Goal: Task Accomplishment & Management: Use online tool/utility

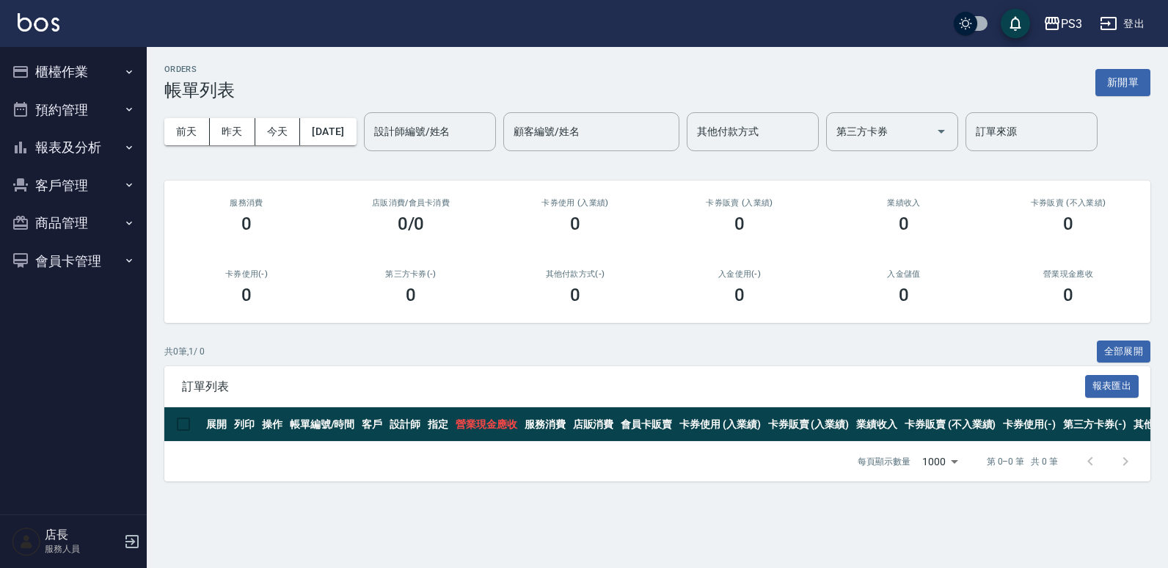
click at [60, 70] on button "櫃檯作業" at bounding box center [73, 72] width 135 height 38
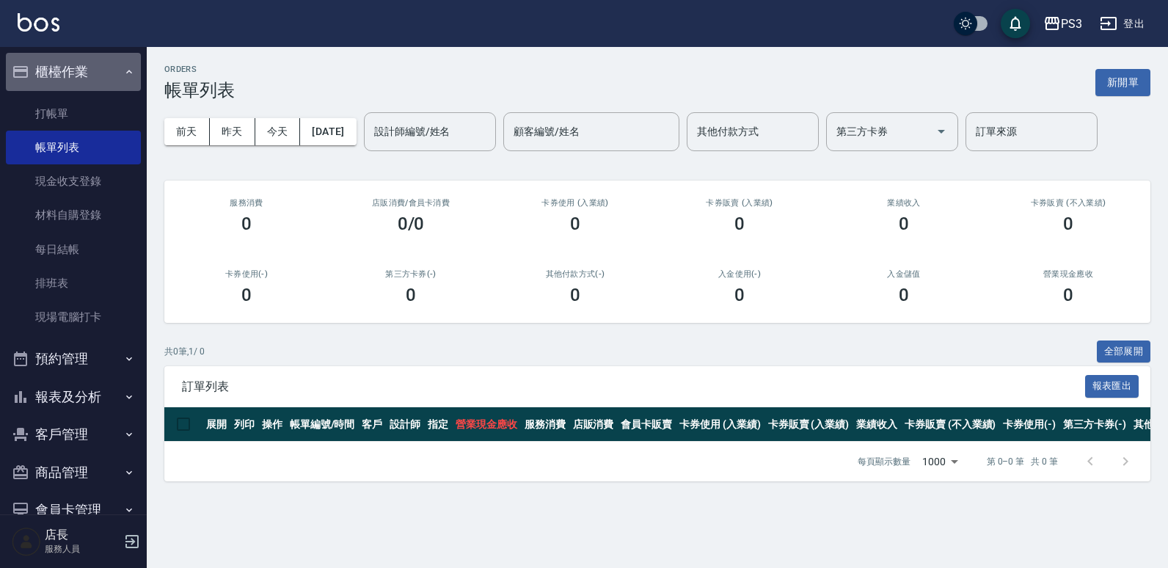
click at [109, 86] on button "櫃檯作業" at bounding box center [73, 72] width 135 height 38
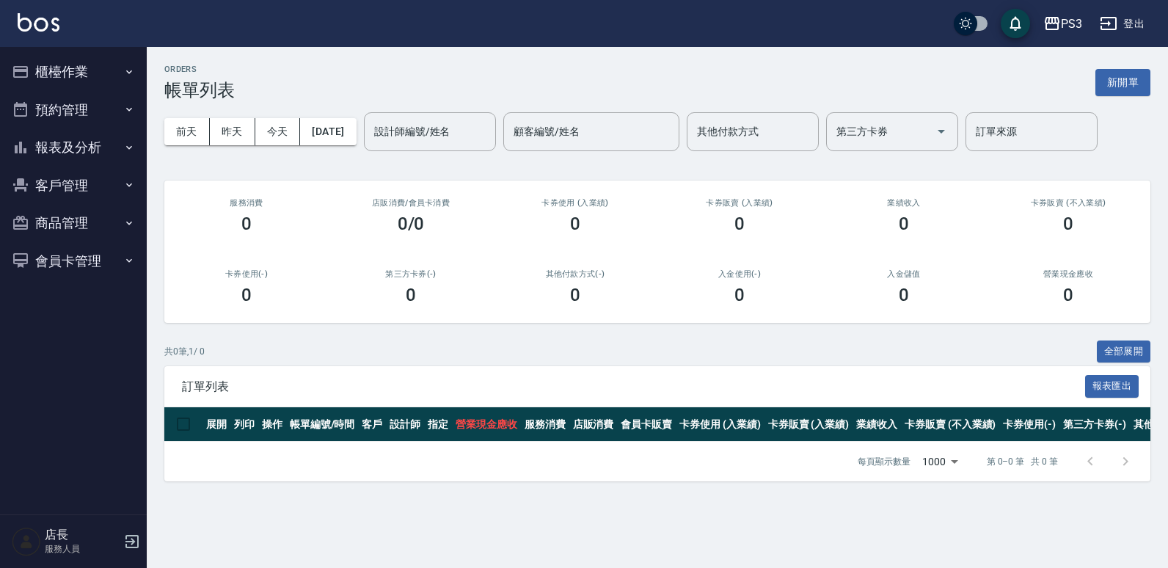
click at [56, 199] on button "客戶管理" at bounding box center [73, 186] width 135 height 38
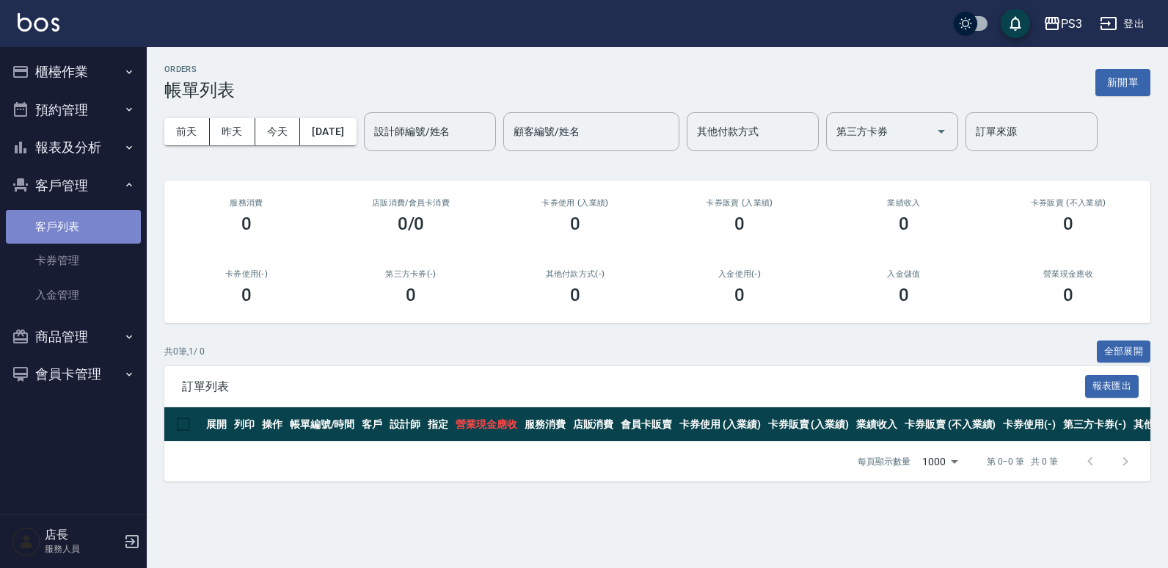
click at [47, 232] on link "客戶列表" at bounding box center [73, 227] width 135 height 34
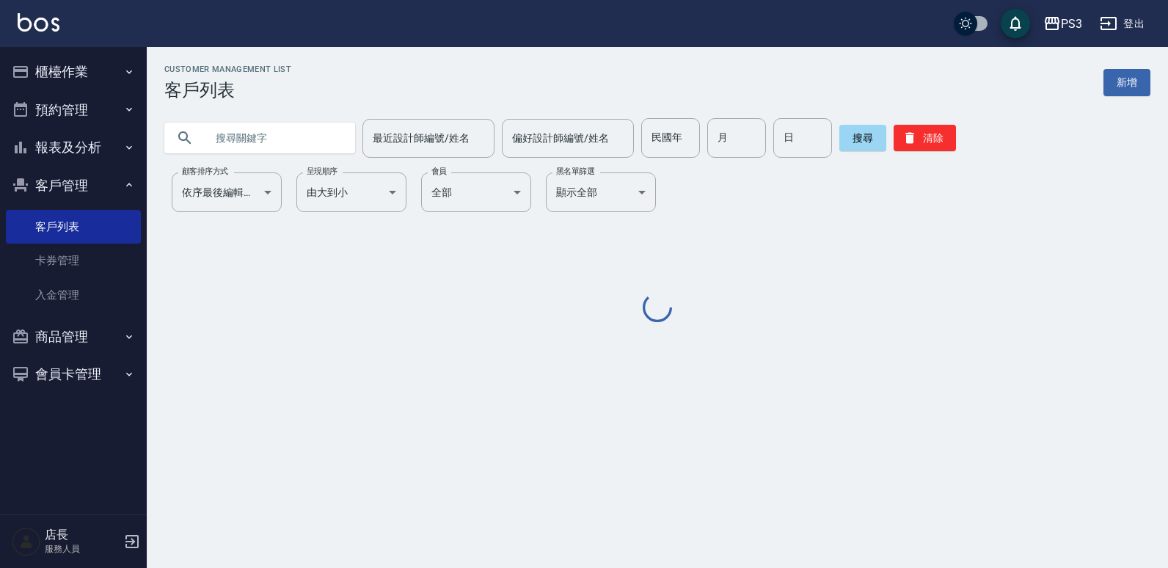
click at [263, 146] on input "text" at bounding box center [274, 138] width 138 height 40
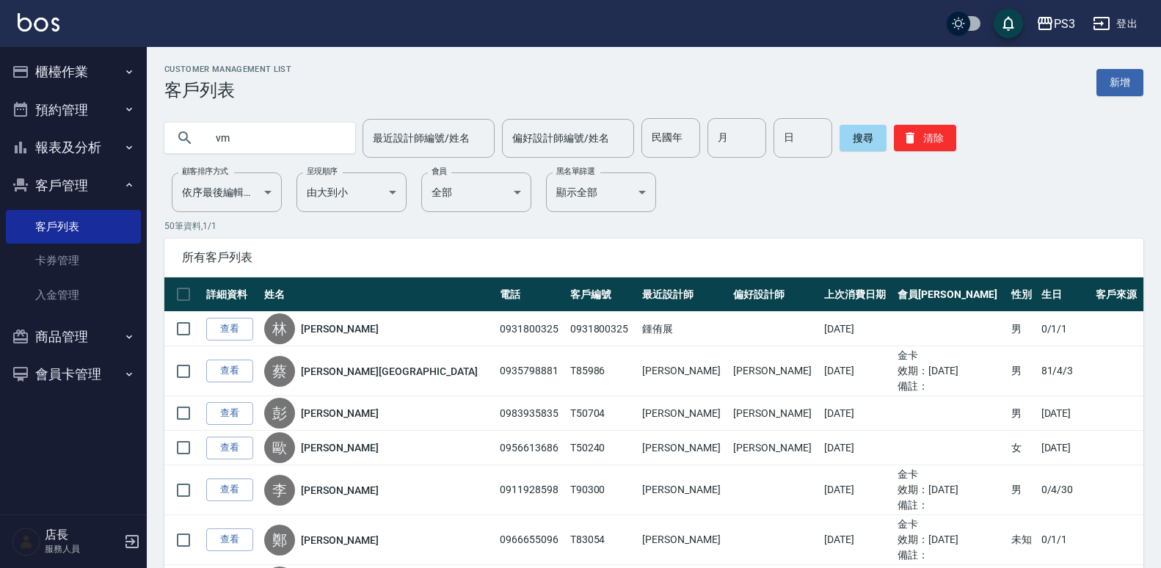
type input "v"
type input "許語"
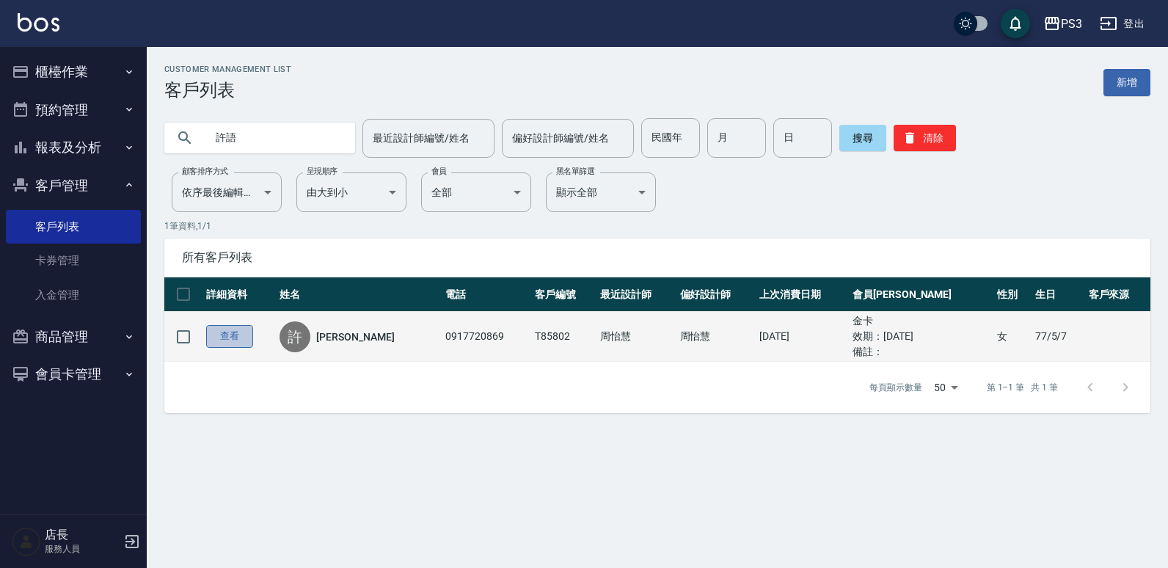
click at [251, 334] on link "查看" at bounding box center [229, 336] width 47 height 23
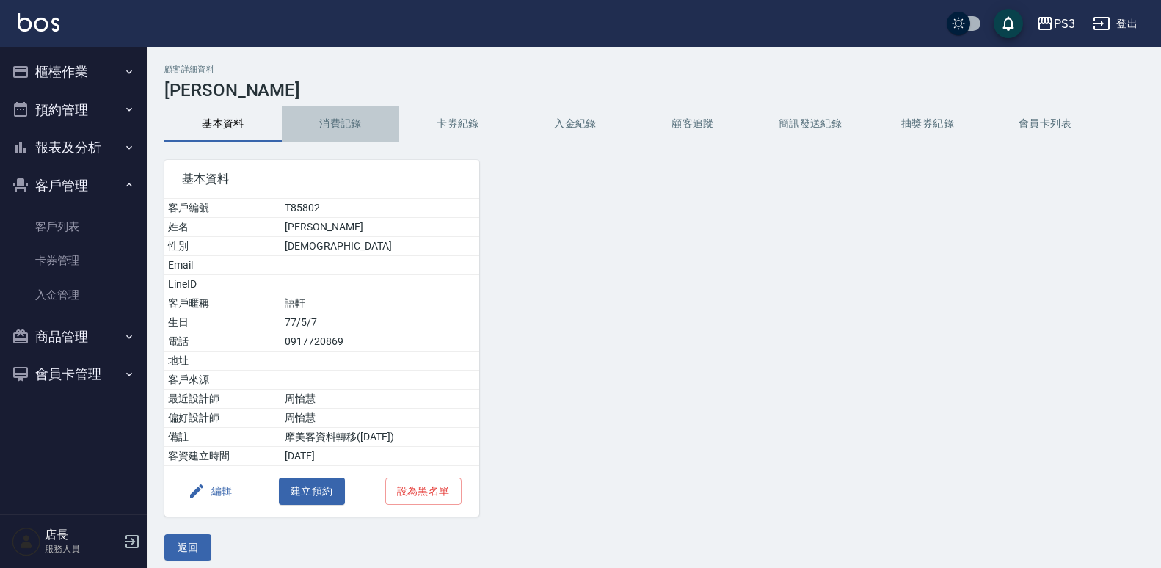
click at [346, 120] on button "消費記錄" at bounding box center [340, 123] width 117 height 35
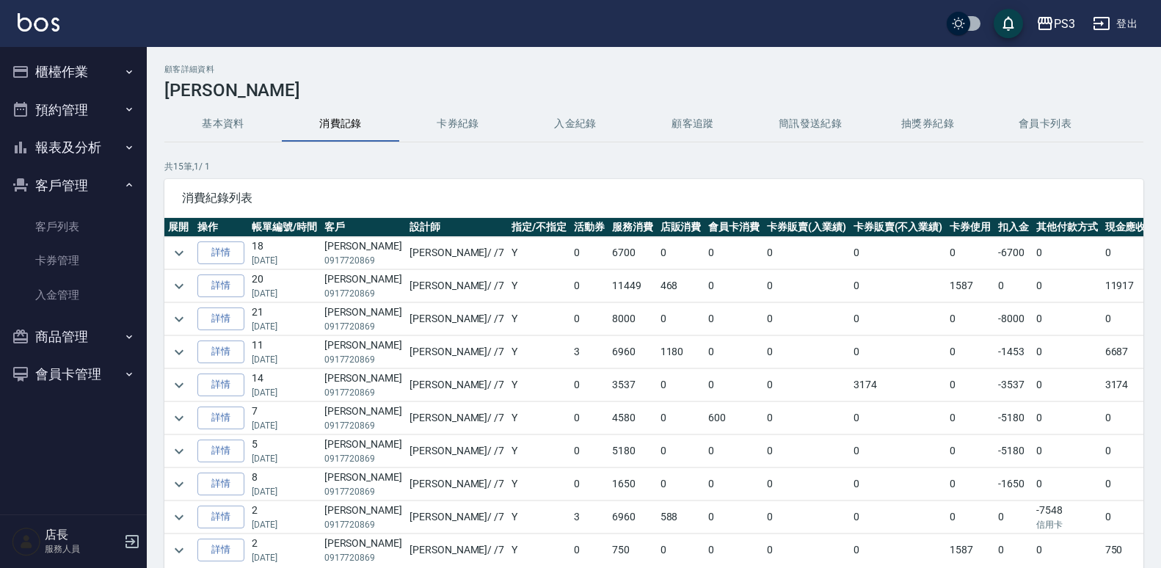
click at [192, 259] on td at bounding box center [178, 253] width 29 height 32
click at [172, 247] on icon "expand row" at bounding box center [179, 253] width 18 height 18
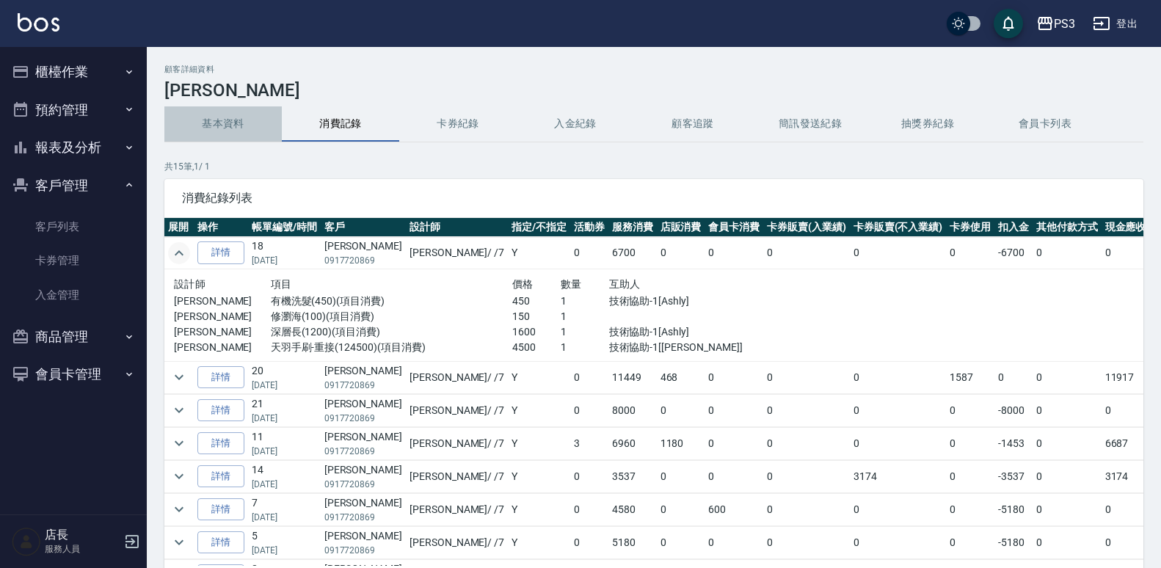
click at [239, 121] on button "基本資料" at bounding box center [222, 123] width 117 height 35
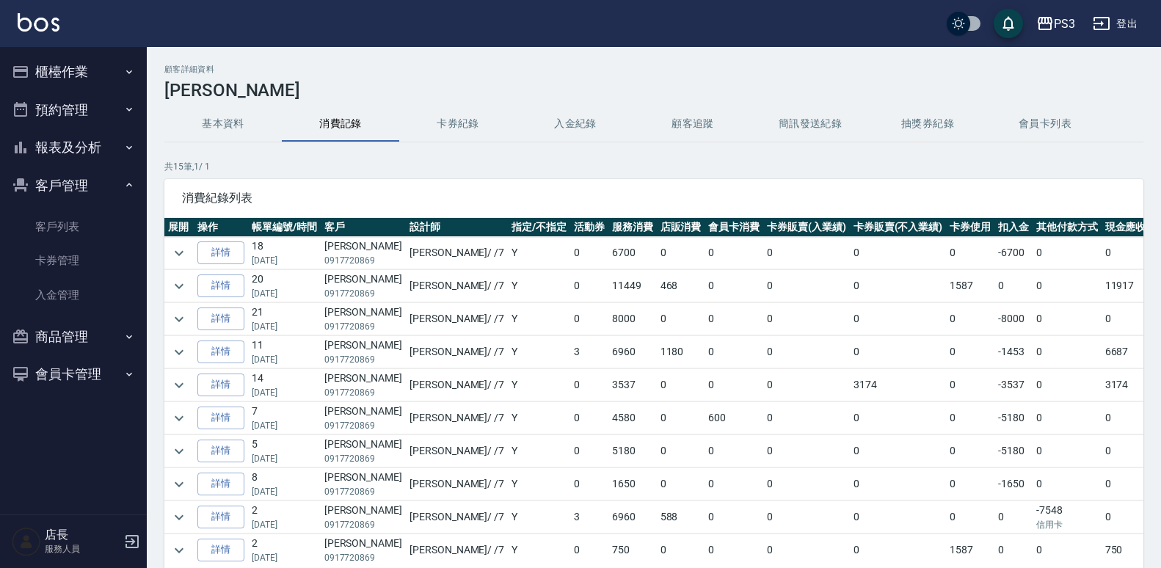
click at [235, 122] on button "基本資料" at bounding box center [222, 123] width 117 height 35
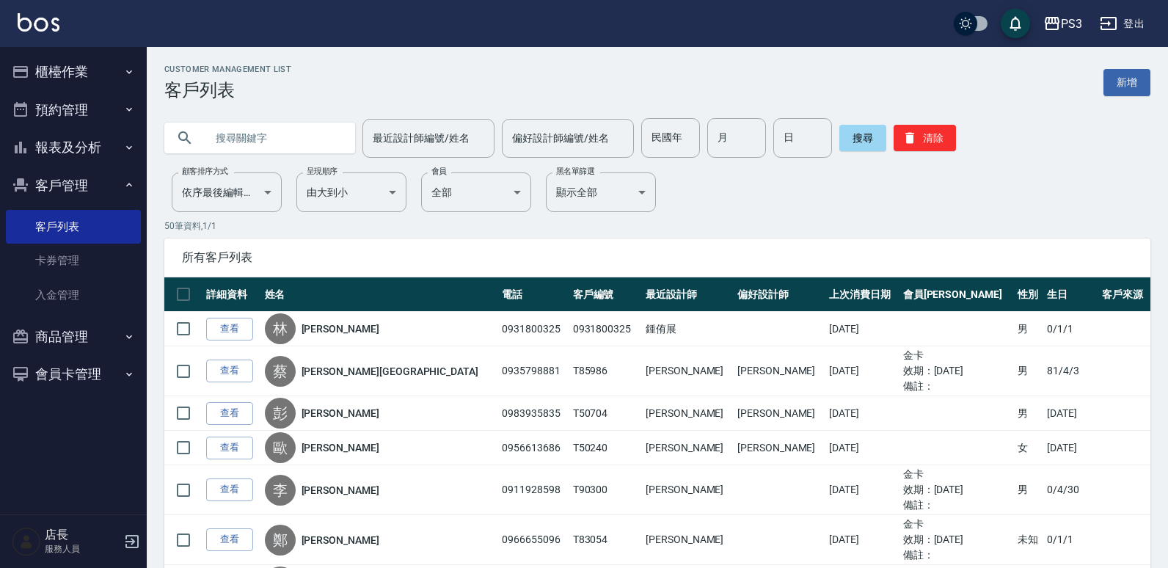
click at [302, 150] on input "text" at bounding box center [274, 138] width 138 height 40
click at [246, 138] on input "text" at bounding box center [274, 138] width 138 height 40
click at [246, 139] on input "text" at bounding box center [274, 138] width 138 height 40
click at [313, 129] on input "text" at bounding box center [274, 138] width 138 height 40
type input "許語"
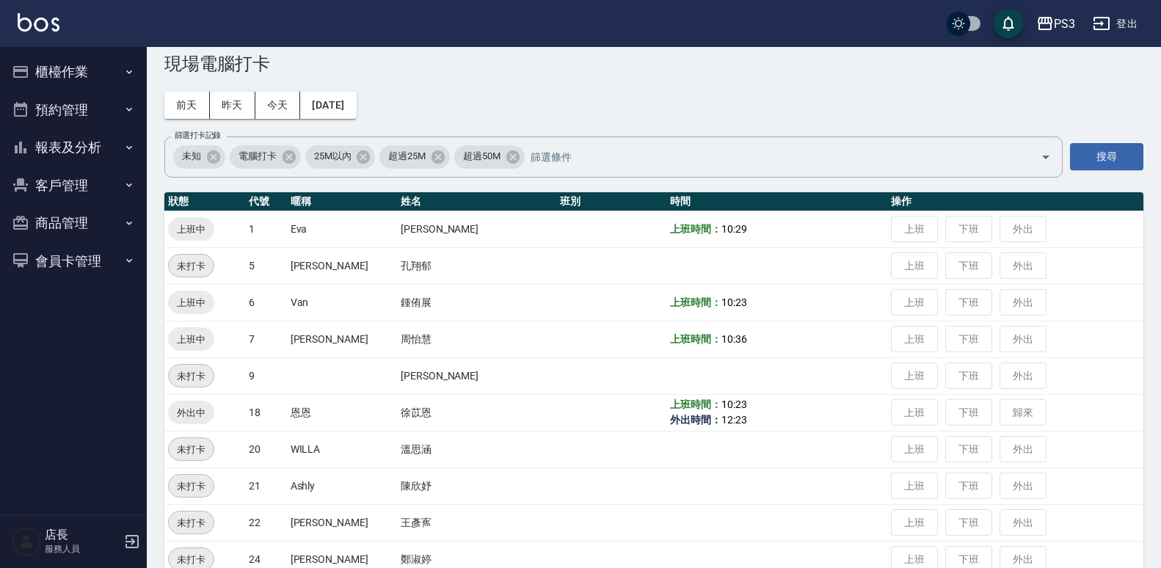
scroll to position [18, 0]
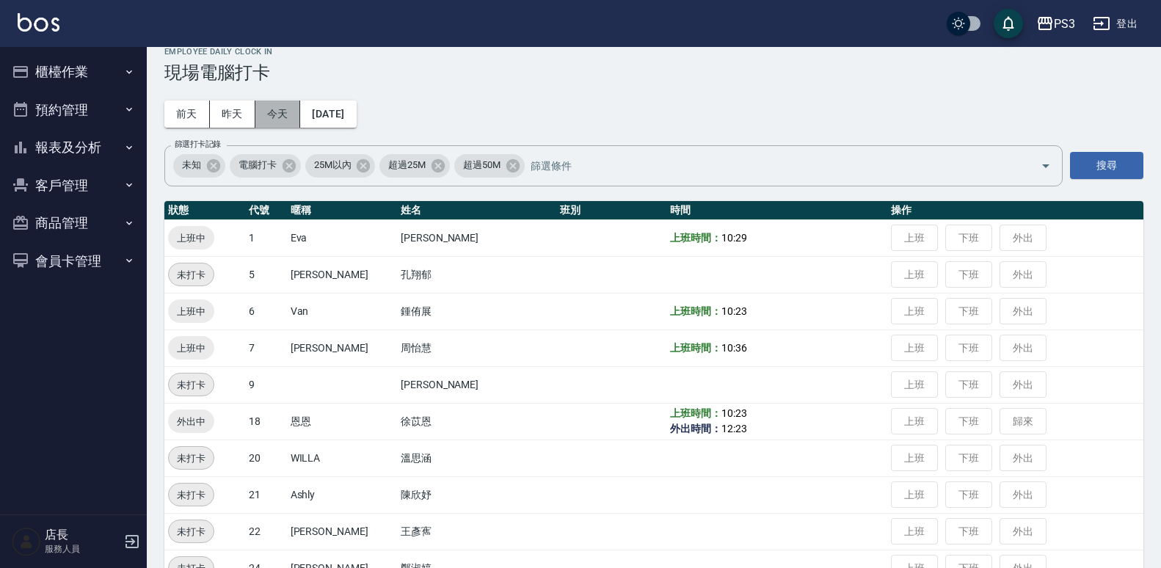
click at [287, 118] on button "今天" at bounding box center [277, 114] width 45 height 27
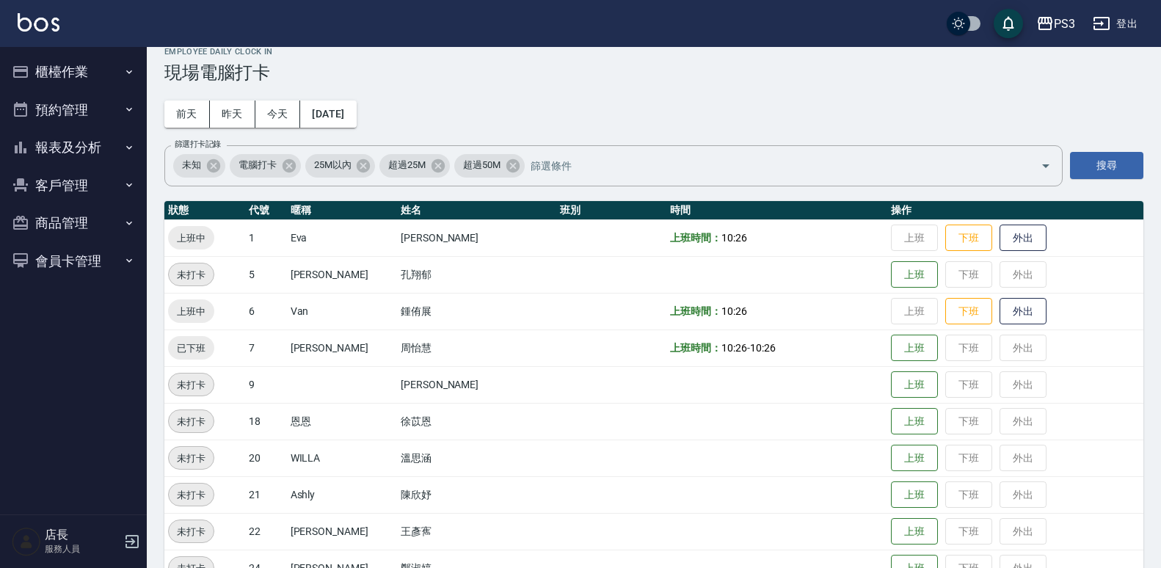
click at [906, 403] on td "上班 下班 外出" at bounding box center [1015, 421] width 256 height 37
click at [891, 422] on button "上班" at bounding box center [914, 422] width 47 height 26
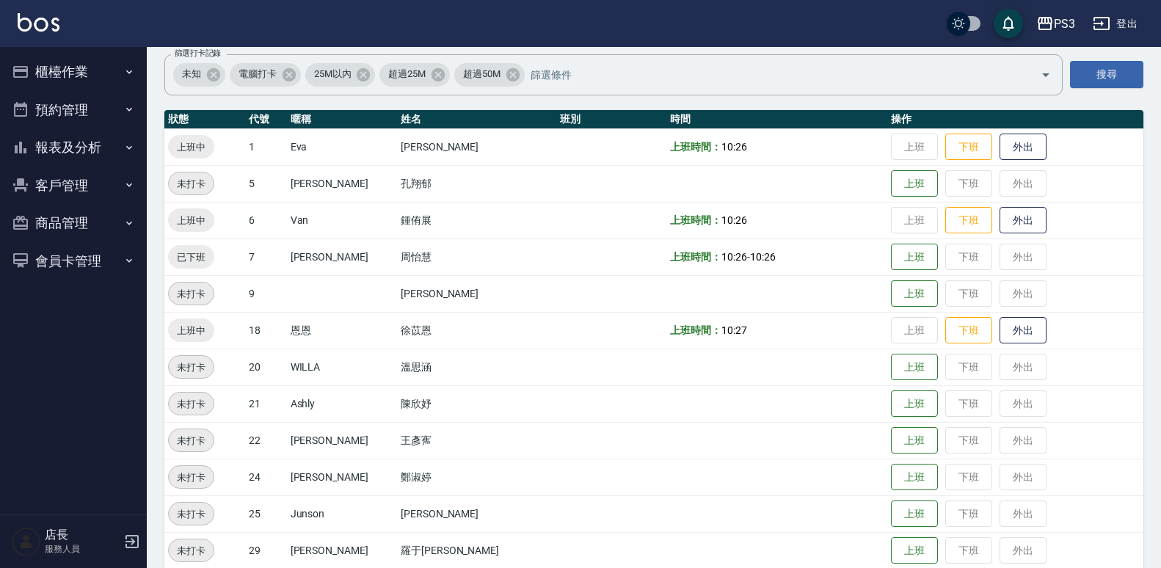
scroll to position [164, 0]
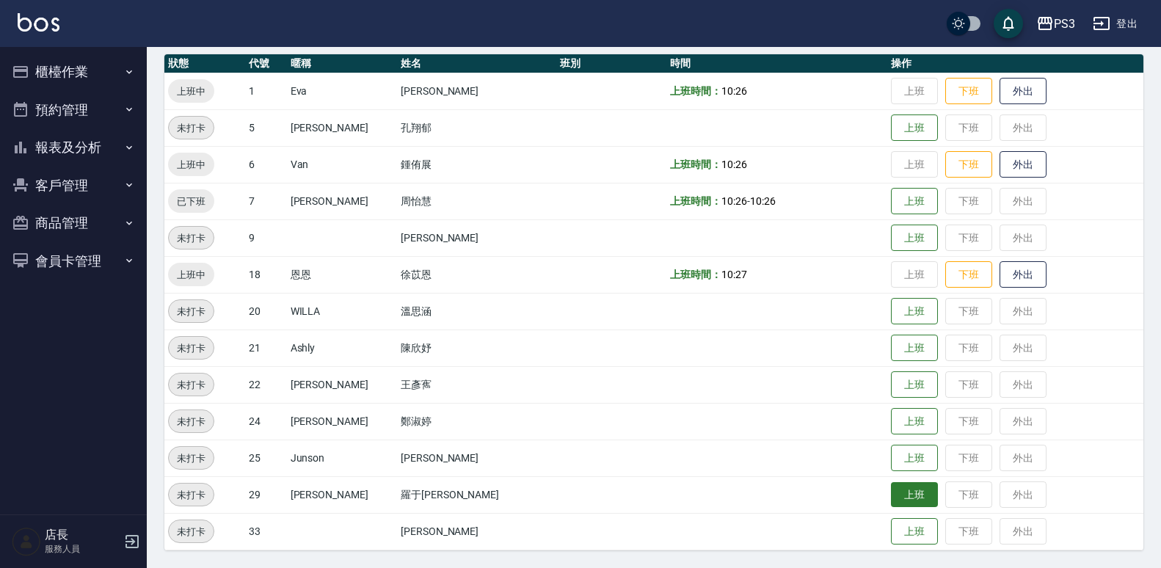
click at [891, 493] on button "上班" at bounding box center [914, 495] width 47 height 26
click at [887, 155] on td "上班 下班 外出" at bounding box center [1015, 164] width 256 height 37
click at [891, 200] on button "上班" at bounding box center [914, 202] width 47 height 26
